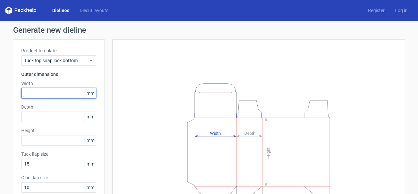
click at [61, 91] on input "text" at bounding box center [58, 93] width 75 height 10
type input "30"
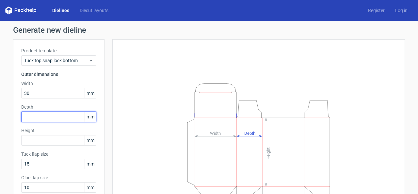
click at [55, 114] on input "text" at bounding box center [58, 116] width 75 height 10
type input "30"
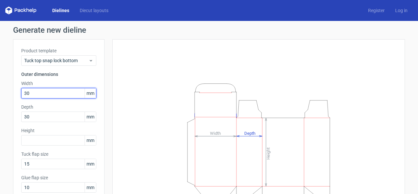
click at [45, 89] on input "30" at bounding box center [58, 93] width 75 height 10
type input "3"
type input "72"
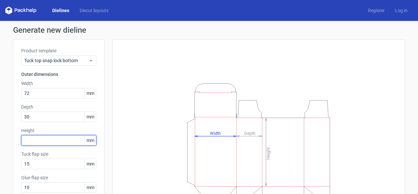
click at [52, 136] on input "text" at bounding box center [58, 140] width 75 height 10
type input "74"
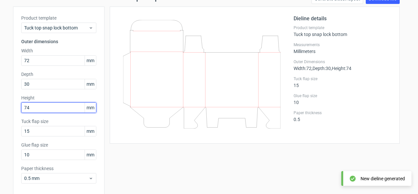
scroll to position [42, 0]
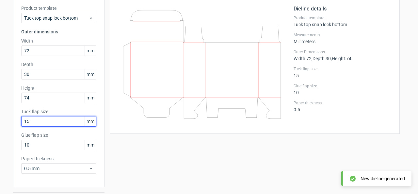
click at [57, 122] on input "15" at bounding box center [58, 121] width 75 height 10
type input "1"
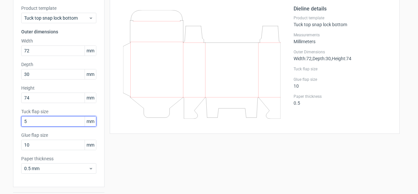
type input "5"
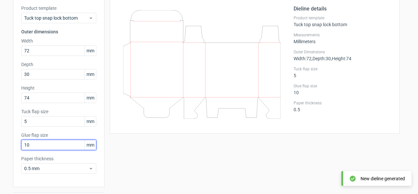
click at [45, 144] on input "10" at bounding box center [58, 144] width 75 height 10
type input "1"
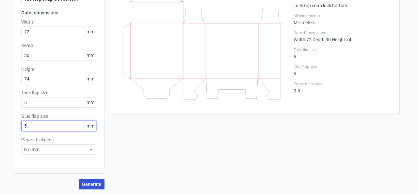
type input "5"
click at [88, 187] on button "Generate" at bounding box center [91, 184] width 25 height 10
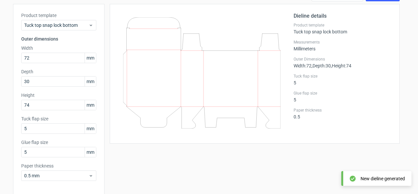
scroll to position [42, 0]
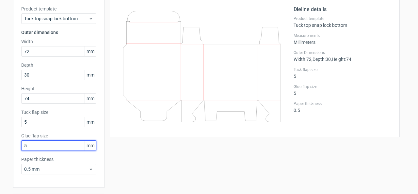
click at [55, 147] on input "5" at bounding box center [58, 145] width 75 height 10
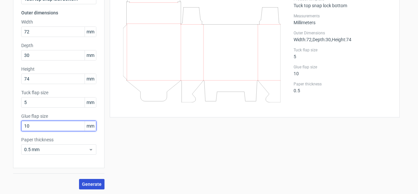
type input "10"
click at [91, 183] on span "Generate" at bounding box center [92, 184] width 20 height 5
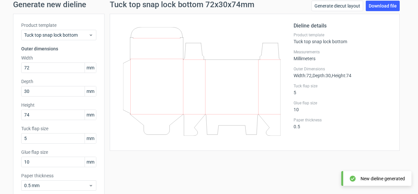
scroll to position [25, 0]
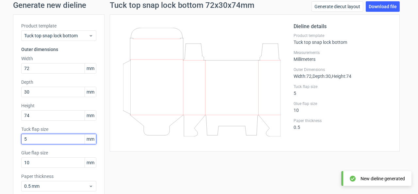
click at [46, 138] on input "5" at bounding box center [58, 139] width 75 height 10
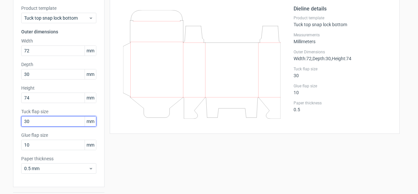
scroll to position [61, 0]
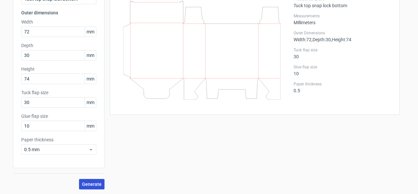
click at [89, 188] on button "Generate" at bounding box center [91, 184] width 25 height 10
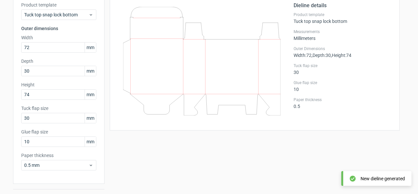
scroll to position [37, 0]
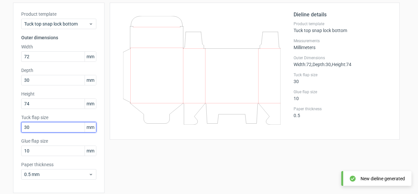
click at [57, 127] on input "30" at bounding box center [58, 127] width 75 height 10
type input "3"
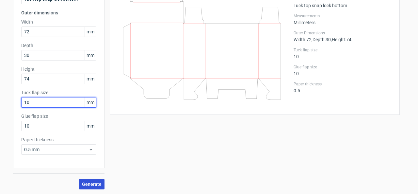
type input "10"
click at [86, 185] on span "Generate" at bounding box center [92, 184] width 20 height 5
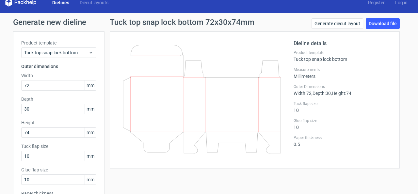
scroll to position [4, 0]
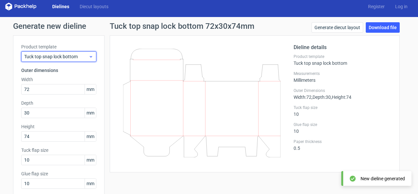
click at [84, 51] on div "Tuck top snap lock bottom" at bounding box center [58, 56] width 75 height 10
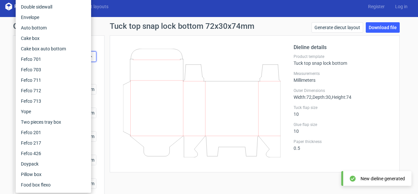
click at [110, 63] on div "Dieline details Product template Tuck top snap lock bottom Measurements Millime…" at bounding box center [255, 103] width 290 height 137
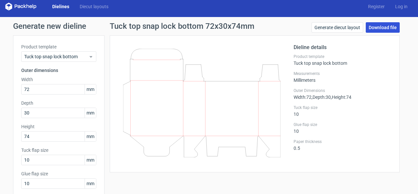
click at [387, 27] on link "Download file" at bounding box center [383, 27] width 34 height 10
